Goal: Task Accomplishment & Management: Manage account settings

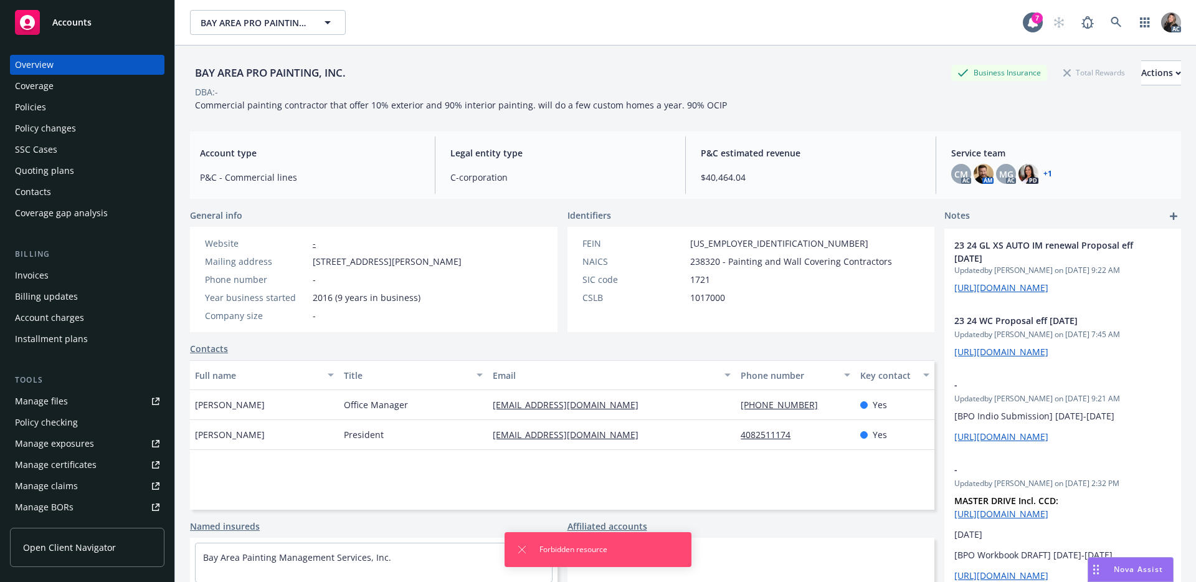
click at [63, 406] on div "Manage files" at bounding box center [41, 401] width 53 height 20
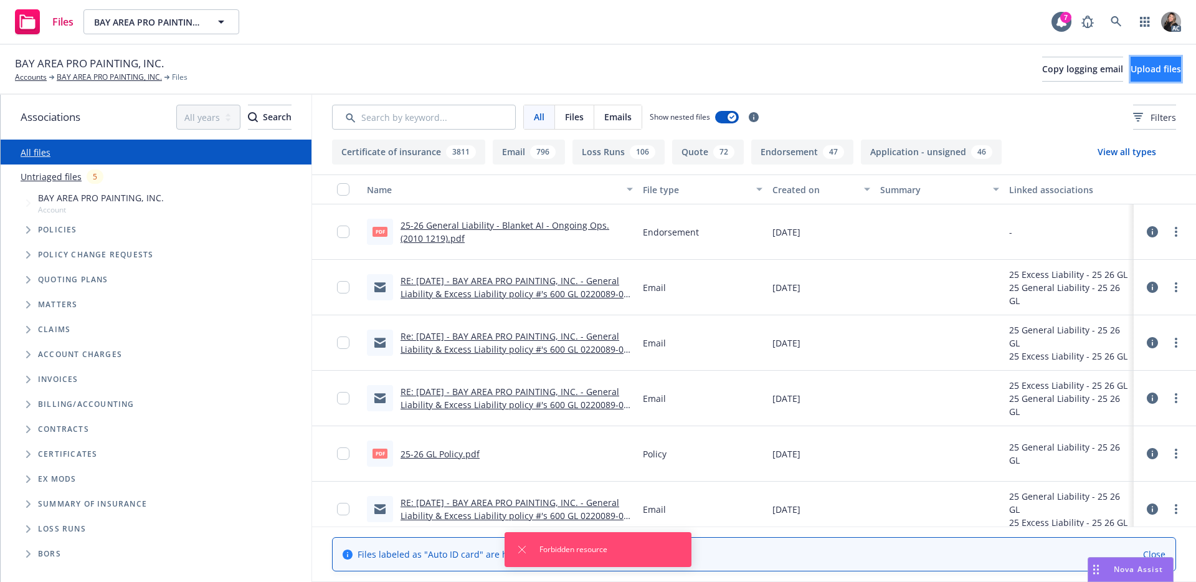
click at [1142, 68] on span "Upload files" at bounding box center [1156, 69] width 50 height 12
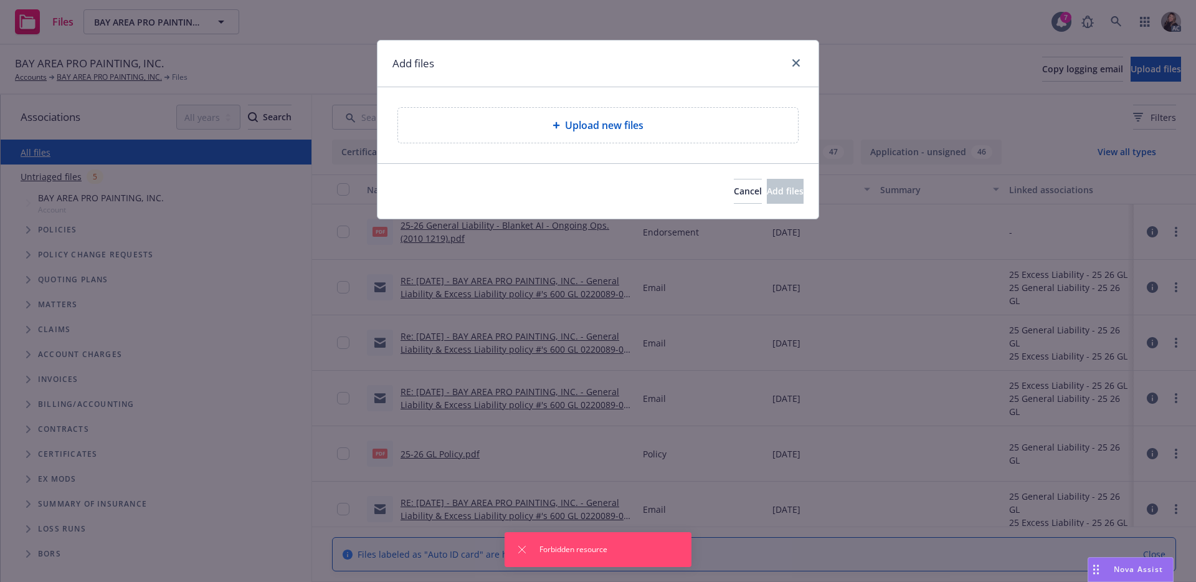
click at [648, 121] on div "Upload new files" at bounding box center [598, 125] width 380 height 15
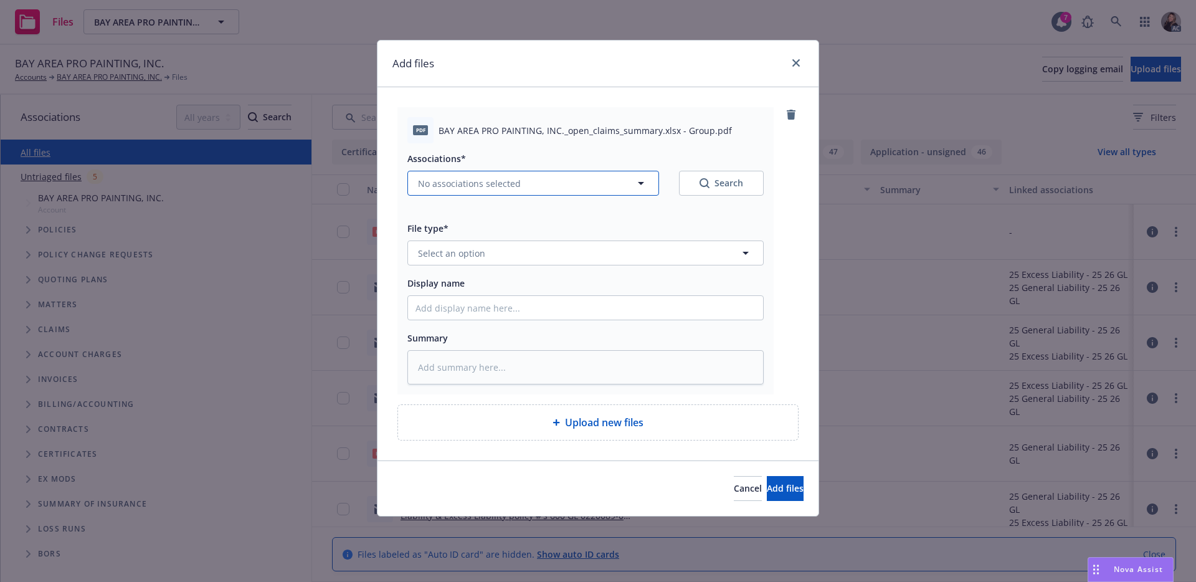
click at [646, 184] on icon "button" at bounding box center [641, 183] width 15 height 15
type textarea "x"
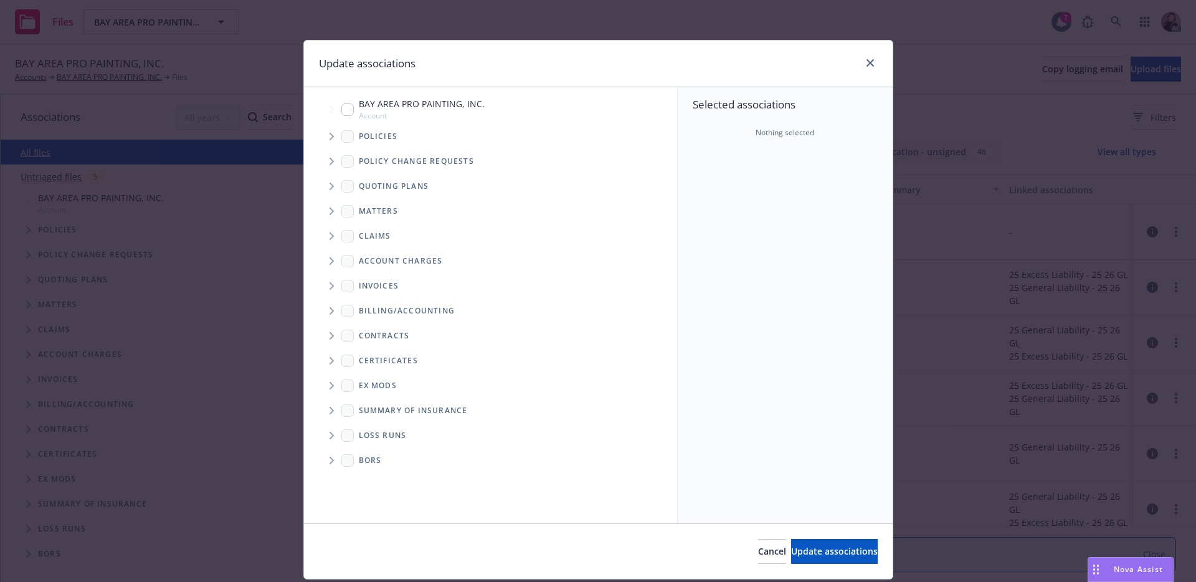
click at [330, 235] on icon "Tree Example" at bounding box center [332, 235] width 5 height 7
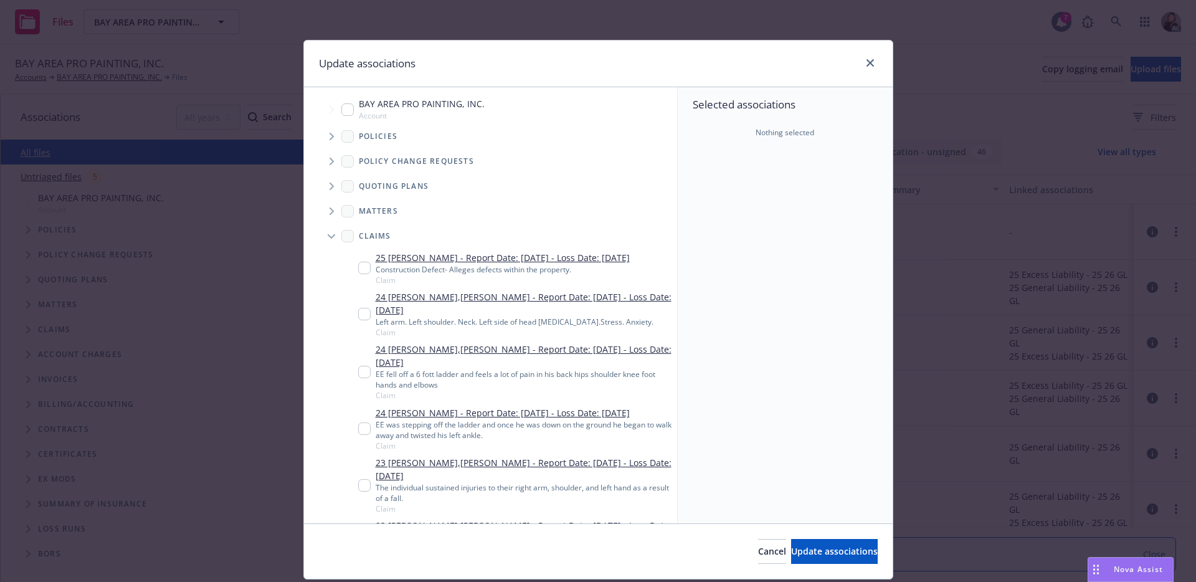
click at [328, 235] on icon "Tree Example" at bounding box center [331, 236] width 7 height 5
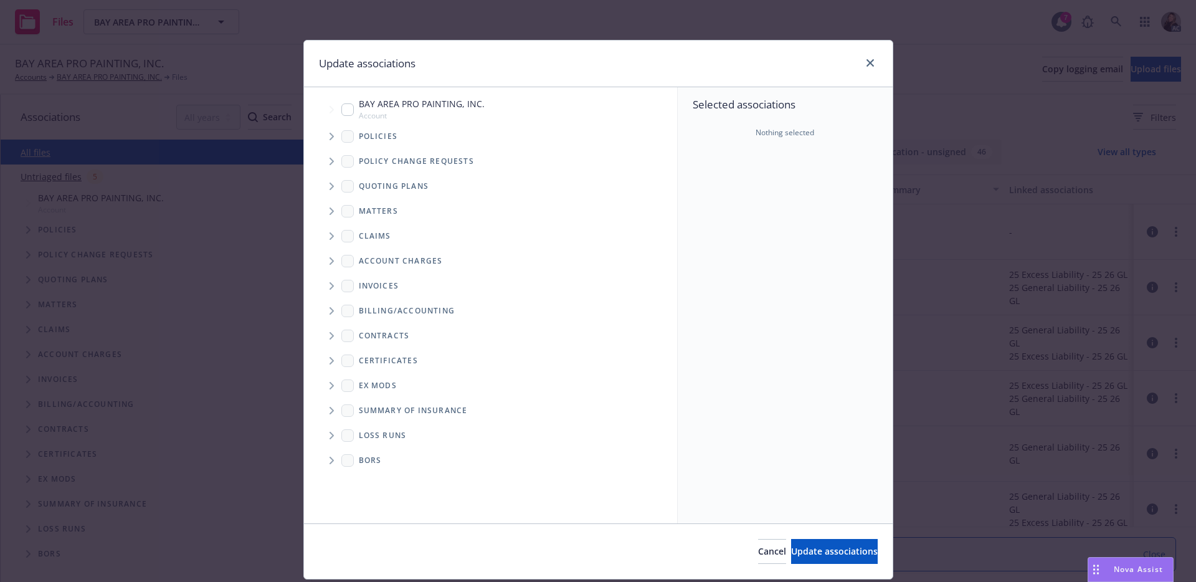
click at [341, 111] on input "Tree Example" at bounding box center [347, 109] width 12 height 12
checkbox input "true"
click at [330, 237] on icon "Tree Example" at bounding box center [332, 235] width 5 height 7
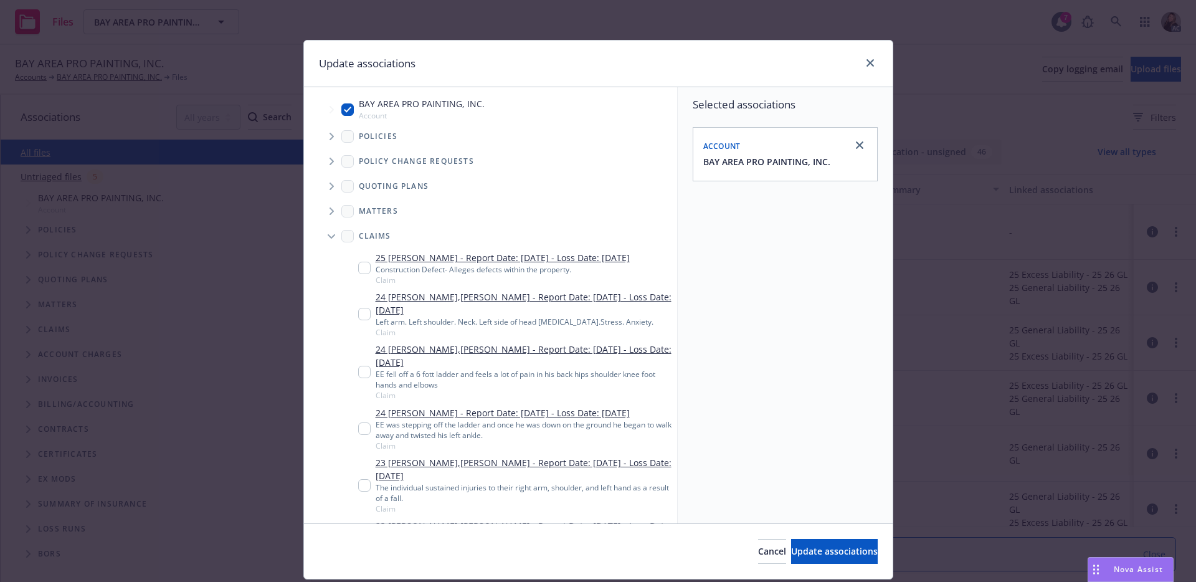
click at [368, 235] on span "Claims" at bounding box center [375, 235] width 32 height 7
click at [830, 557] on button "Update associations" at bounding box center [834, 551] width 87 height 25
type textarea "x"
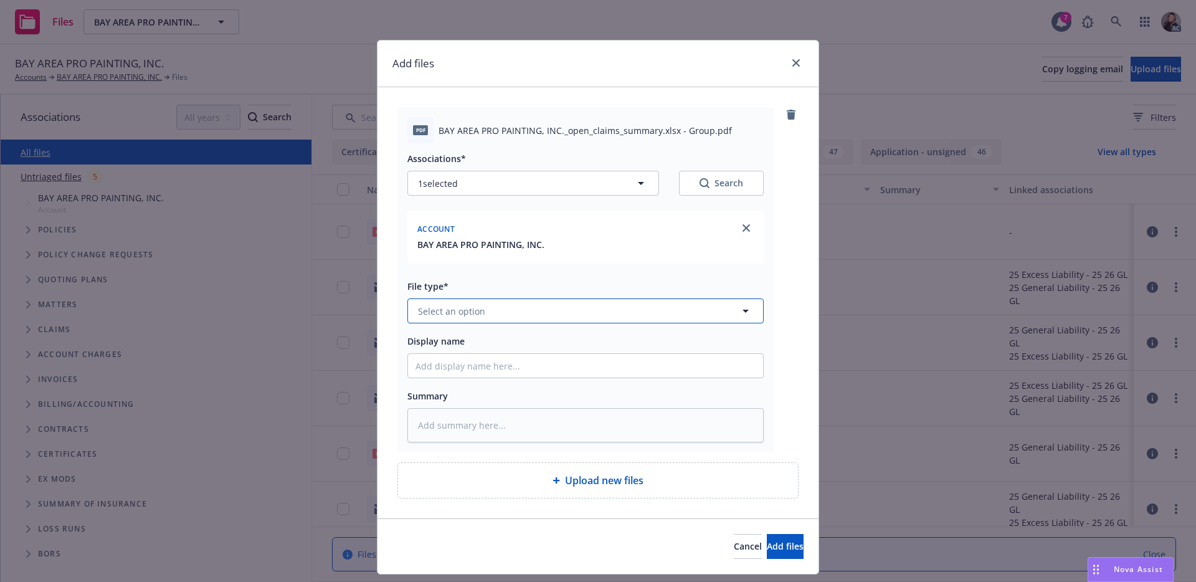
click at [521, 308] on button "Select an option" at bounding box center [585, 310] width 356 height 25
type input "claim"
click at [523, 347] on div "Claim" at bounding box center [586, 345] width 340 height 18
click at [512, 368] on input "Display name" at bounding box center [585, 366] width 355 height 24
type textarea "x"
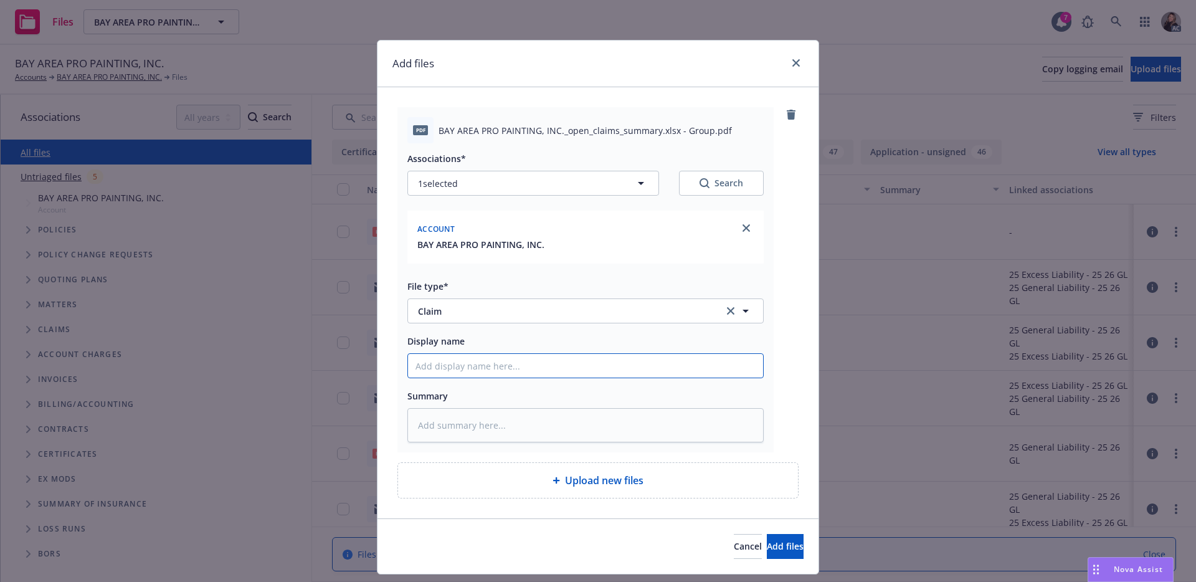
type input "C"
type textarea "x"
type input "Cl"
type textarea "x"
type input "Cla"
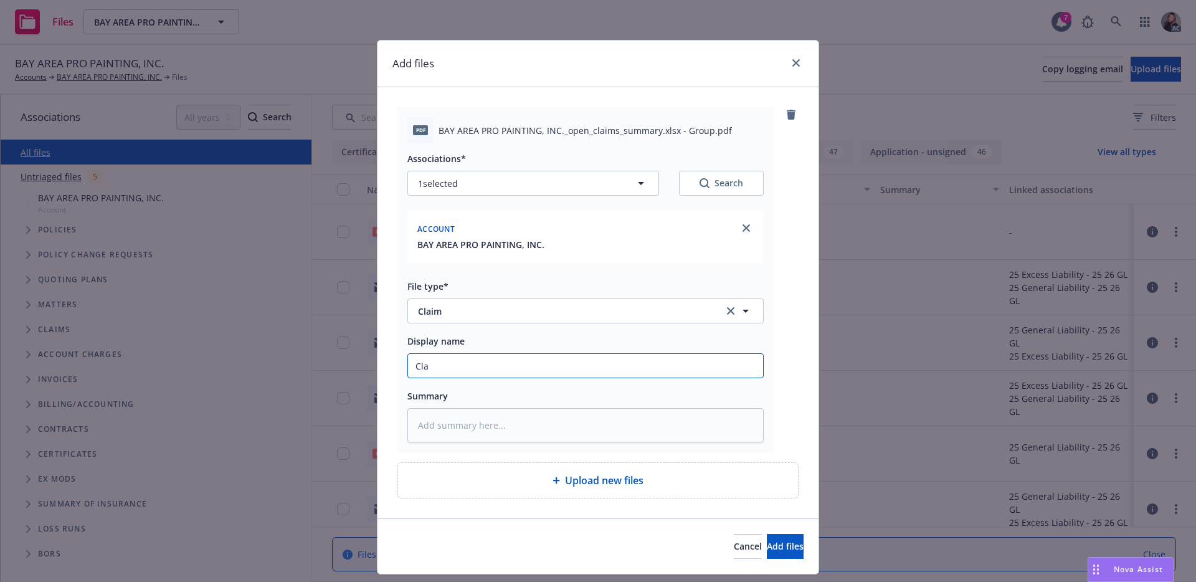
type textarea "x"
type input "Clai"
type textarea "x"
type input "Claim"
type textarea "x"
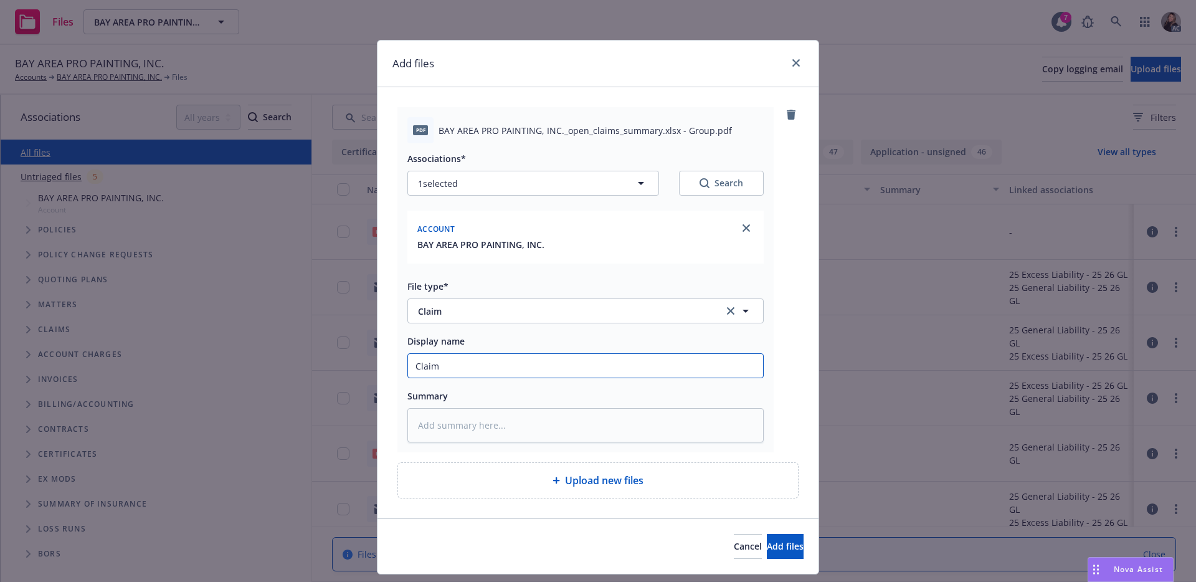
type input "Claim"
type textarea "x"
type input "Claim"
type textarea "x"
type input "Clai"
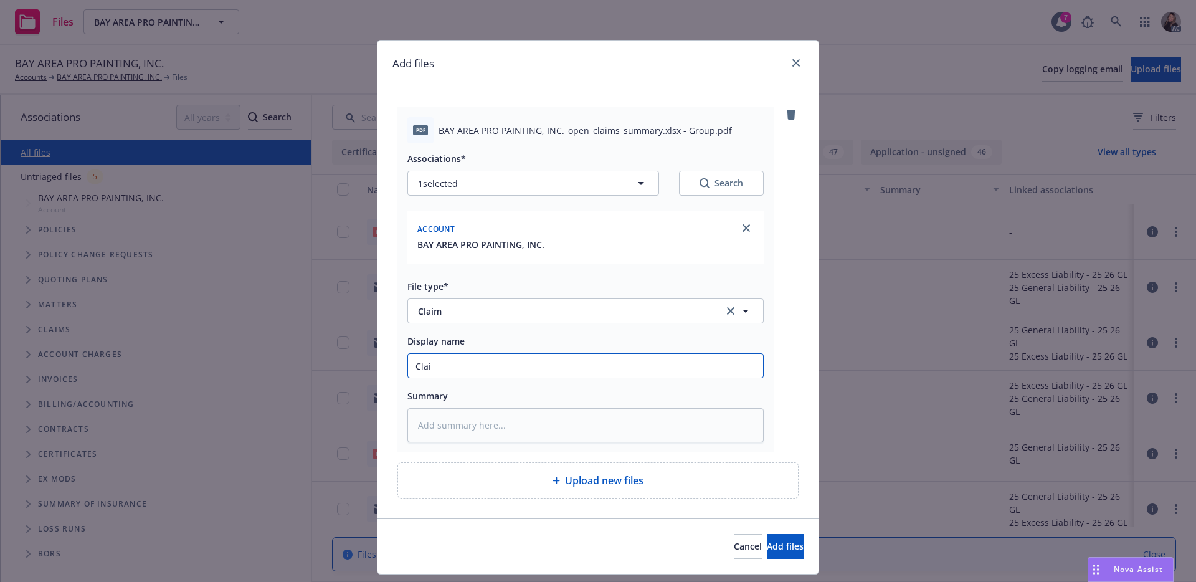
type textarea "x"
type input "Claim"
type textarea "x"
type input "Claim"
type textarea "x"
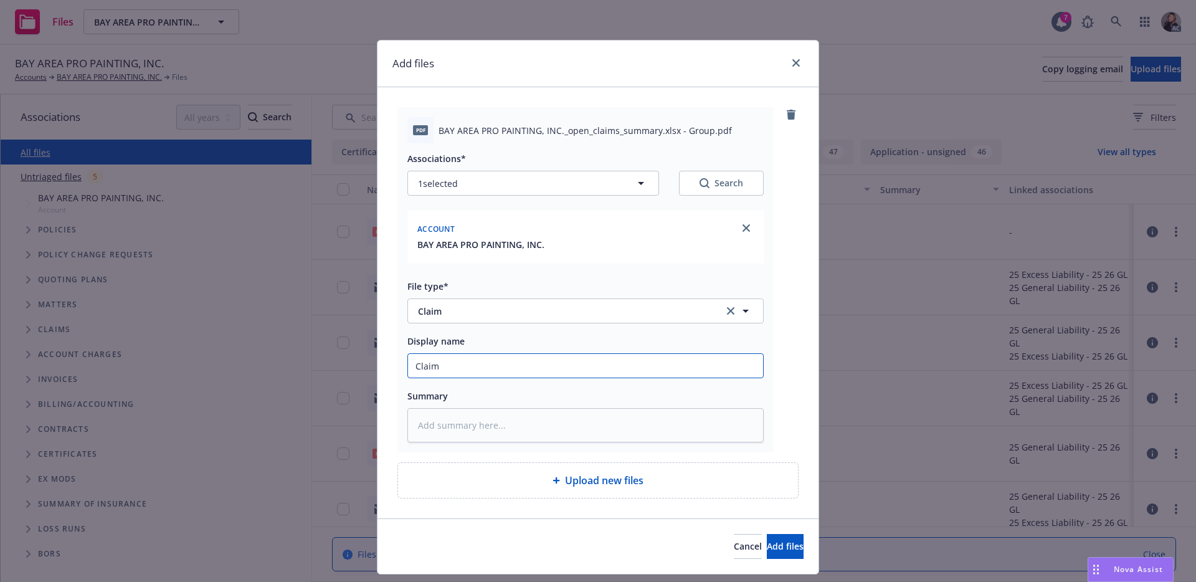
type input "Claim R"
type textarea "x"
type input "Claim Re"
type textarea "x"
type input "Claim Rev"
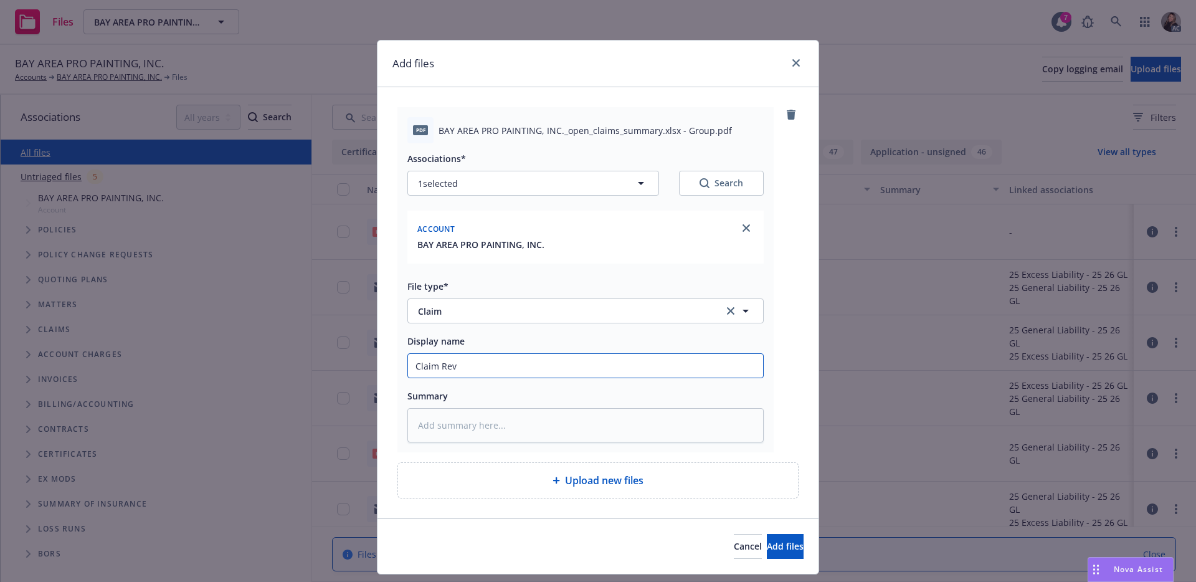
type textarea "x"
type input "Claim Revi"
type textarea "x"
type input "Claim Revie"
type textarea "x"
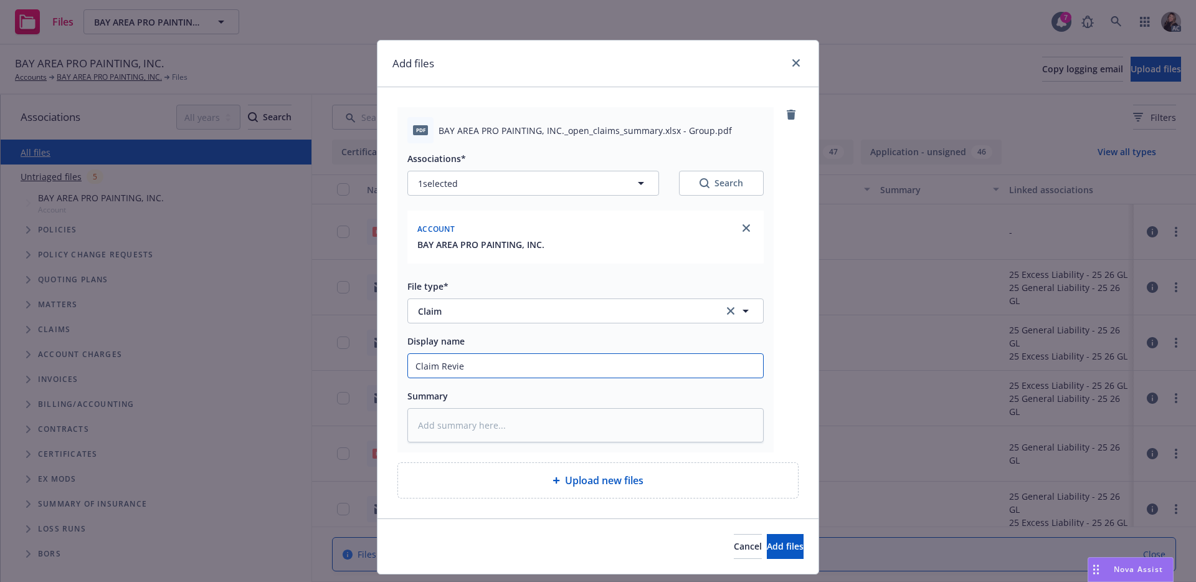
type input "Claim Review"
type textarea "x"
type input "Claim Review"
type textarea "x"
type input "Claim Review 9"
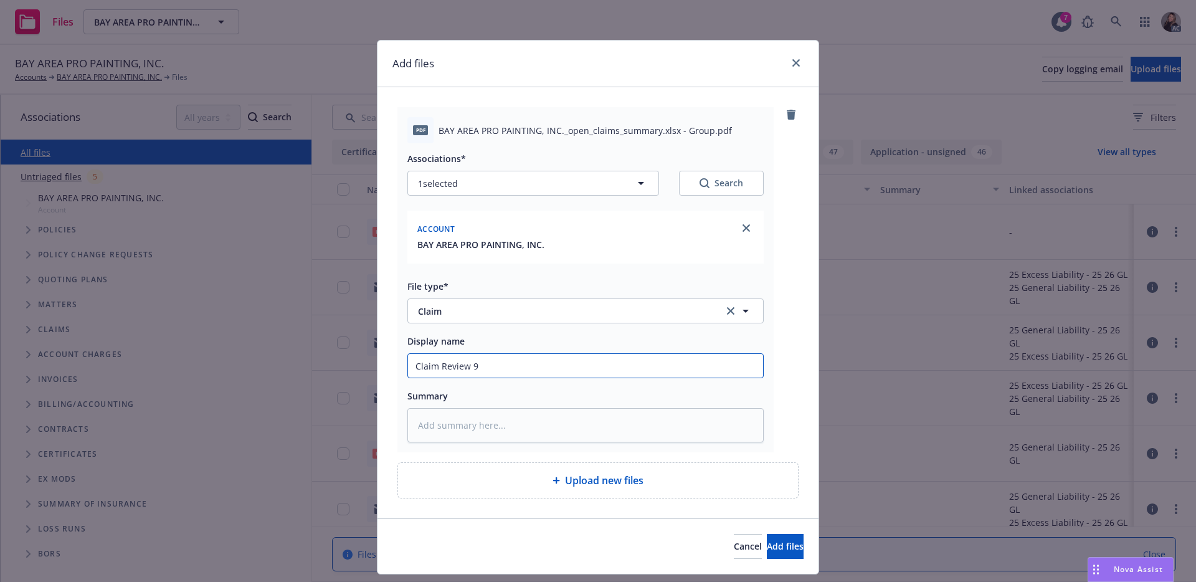
type textarea "x"
type input "Claim Review 9."
type textarea "x"
type input "Claim Review 9.2"
type textarea "x"
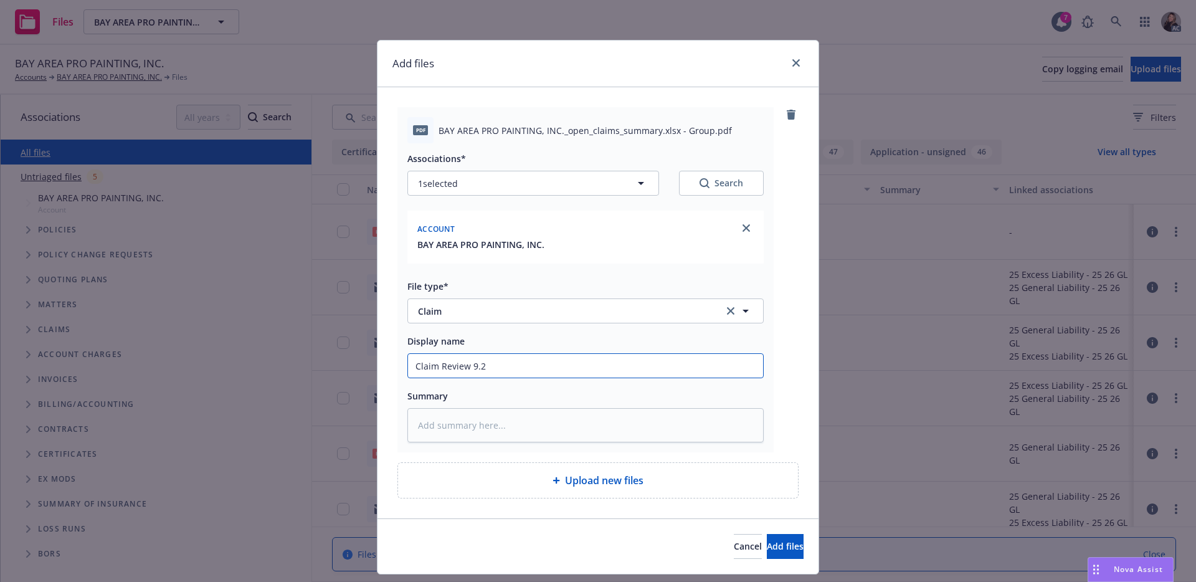
type input "Claim Review 9.20"
type textarea "x"
type input "Claim Review 9.202"
type textarea "x"
type input "Claim Review 9.2025"
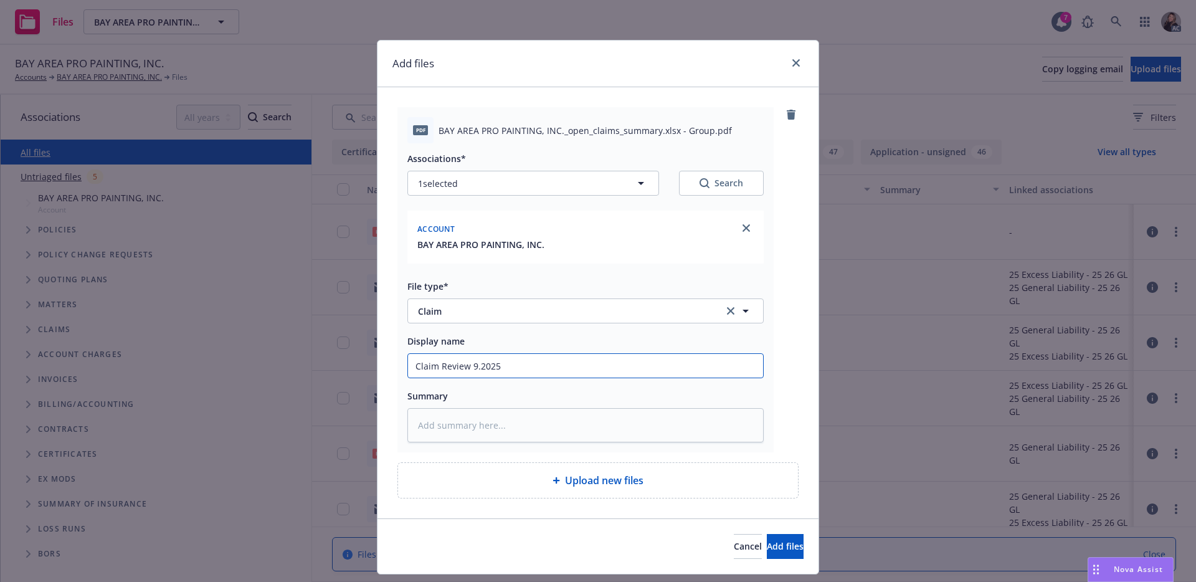
click at [477, 366] on input "Claim Review 9.2025" at bounding box center [585, 366] width 355 height 24
type textarea "x"
type input "Claim Review 92025"
type textarea "x"
drag, startPoint x: 539, startPoint y: 362, endPoint x: 411, endPoint y: 368, distance: 128.5
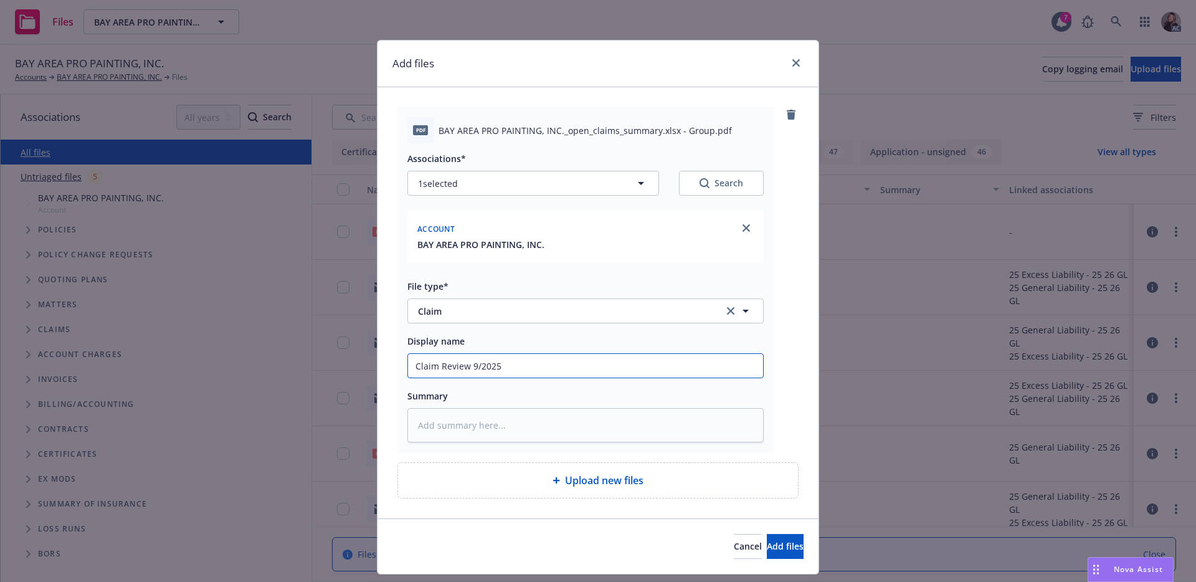
click at [411, 368] on input "Claim Review 9/2025" at bounding box center [585, 366] width 355 height 24
type input "Claim Review 9/2025"
click at [456, 438] on textarea at bounding box center [585, 425] width 356 height 34
paste textarea "Claim Review 9/2025"
type textarea "x"
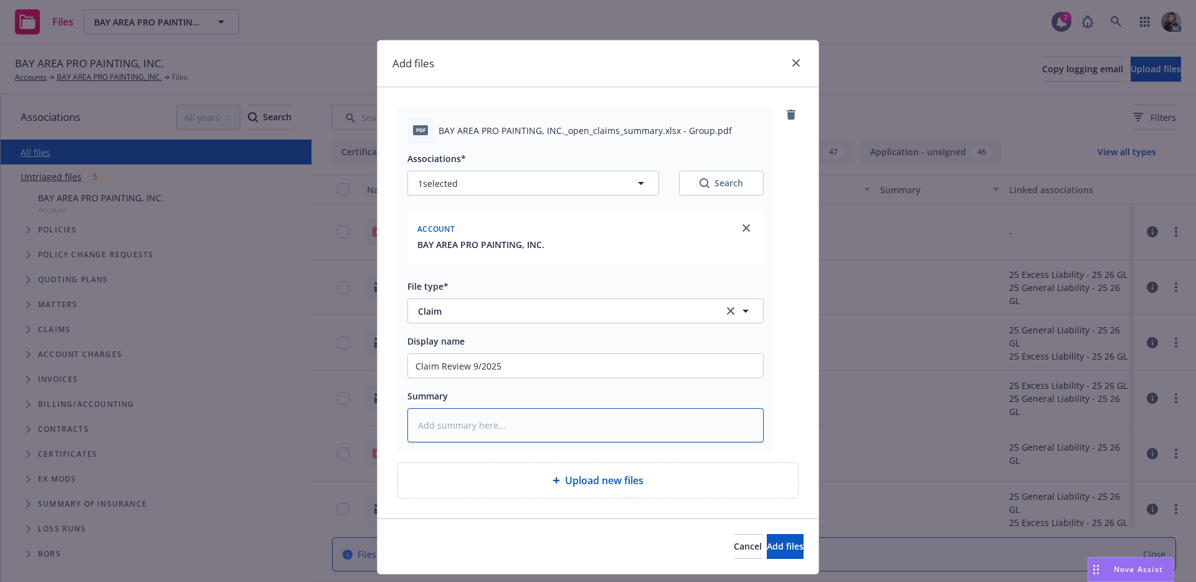
type textarea "Claim Review 9/2025"
paste textarea "Claim Review 9/2025"
type textarea "x"
type textarea "Claim Review 9/2025Claim Review 9/2025"
drag, startPoint x: 553, startPoint y: 427, endPoint x: 500, endPoint y: 427, distance: 53.0
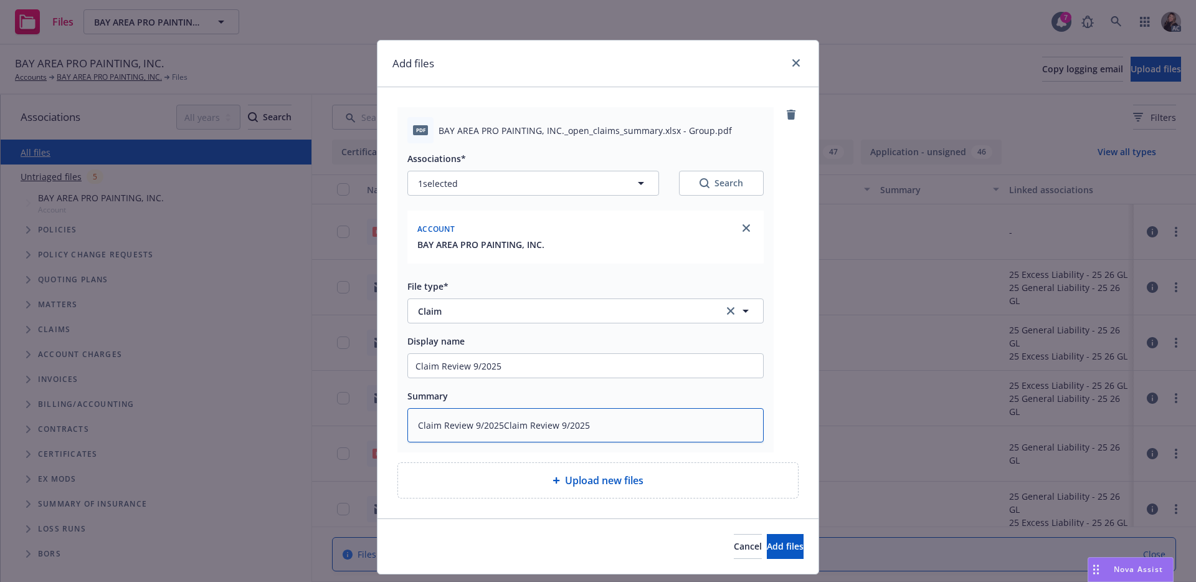
click at [500, 427] on textarea "Claim Review 9/2025Claim Review 9/2025" at bounding box center [585, 425] width 356 height 34
type textarea "x"
type textarea "Claim Review 9/2025"
click at [782, 541] on button "Add files" at bounding box center [785, 546] width 37 height 25
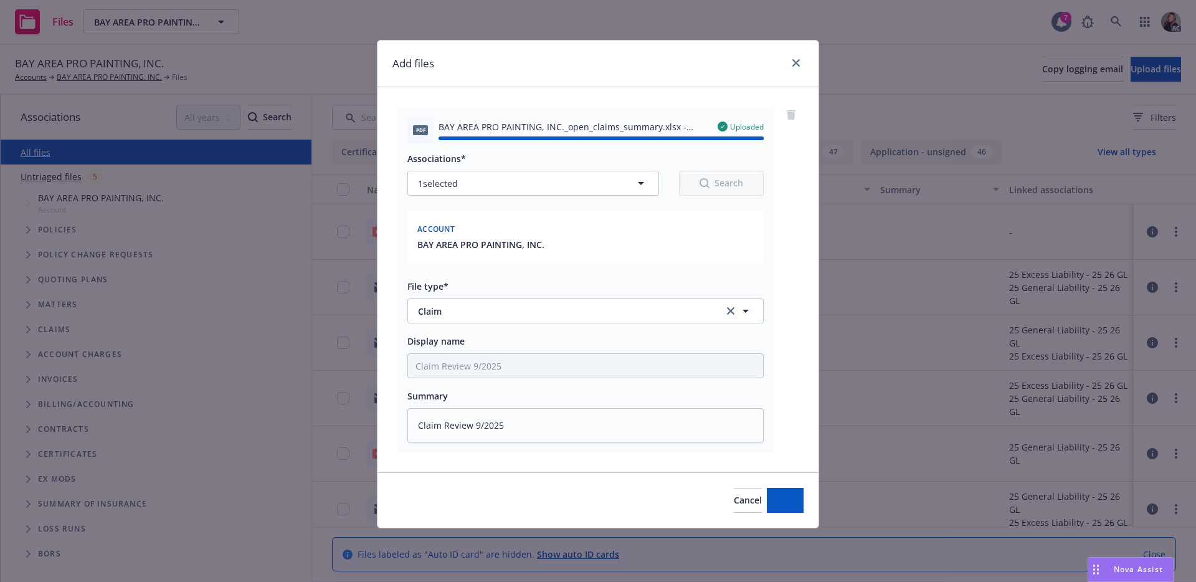
type textarea "x"
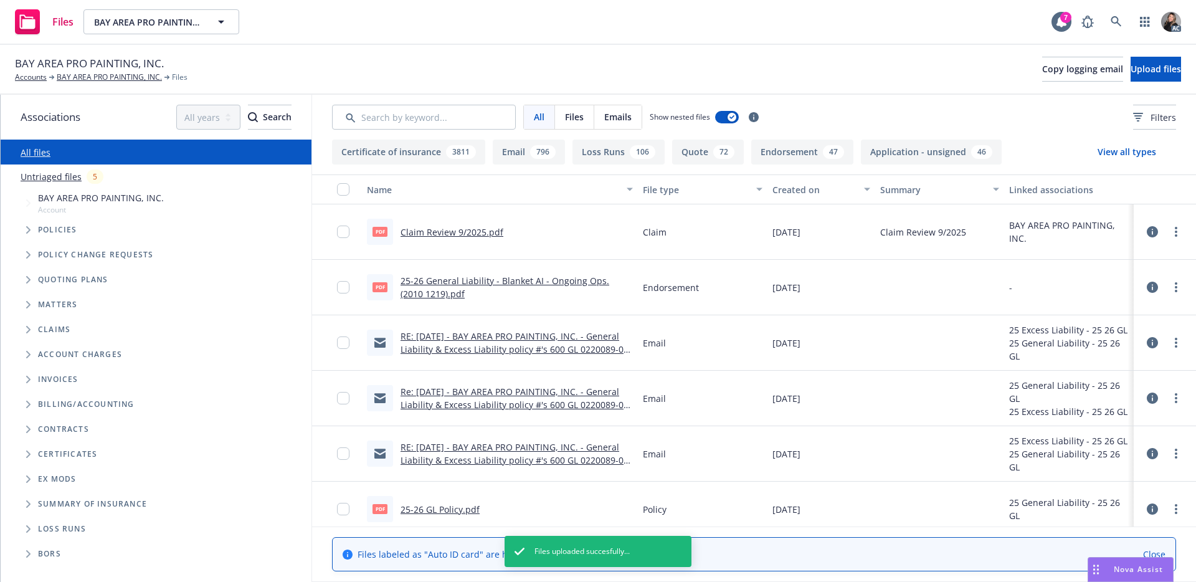
click at [687, 50] on div "BAY AREA PRO PAINTING, INC. Accounts BAY AREA PRO PAINTING, INC. Files Copy log…" at bounding box center [598, 70] width 1196 height 50
click at [1131, 65] on span "Upload files" at bounding box center [1156, 69] width 50 height 12
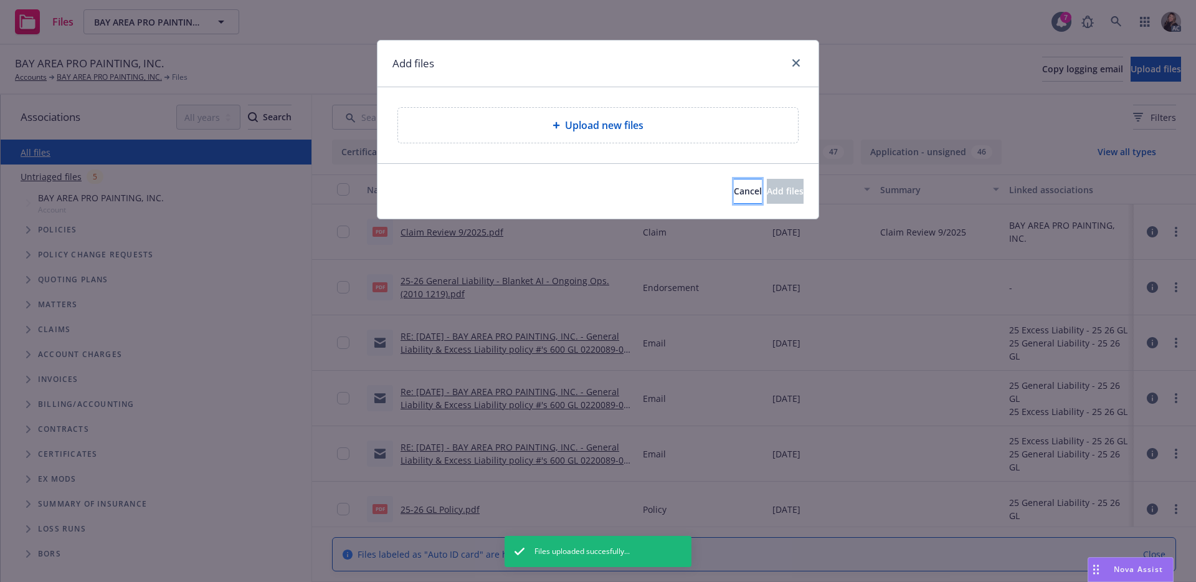
click at [734, 191] on span "Cancel" at bounding box center [748, 191] width 28 height 12
